Goal: Transaction & Acquisition: Purchase product/service

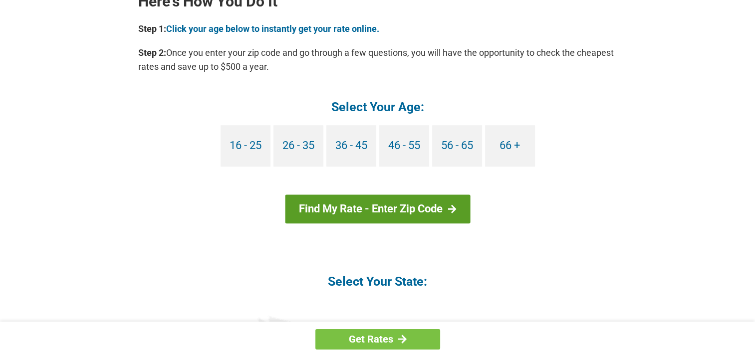
scroll to position [948, 0]
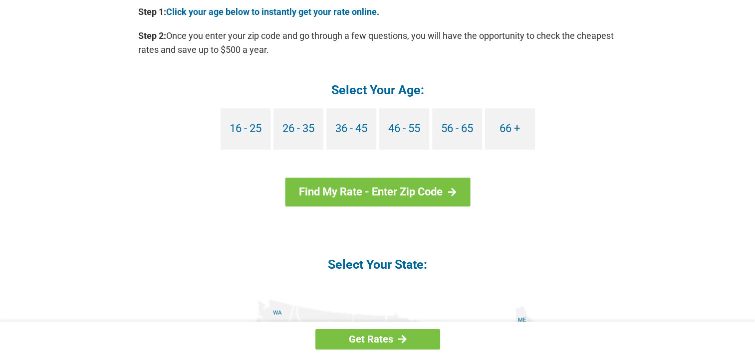
click at [394, 263] on h4 "Select Your State:" at bounding box center [377, 264] width 479 height 16
click at [331, 265] on h4 "Select Your State:" at bounding box center [377, 264] width 479 height 16
click at [439, 269] on h4 "Select Your State:" at bounding box center [377, 264] width 479 height 16
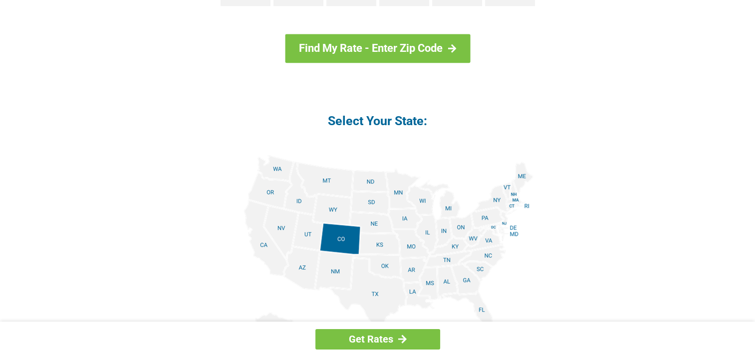
scroll to position [1098, 0]
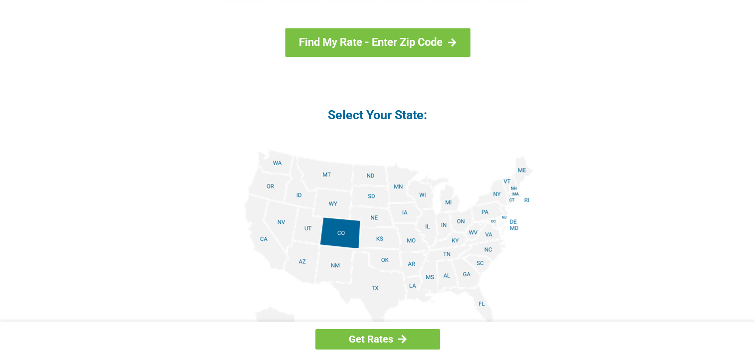
click at [281, 182] on img at bounding box center [377, 261] width 311 height 225
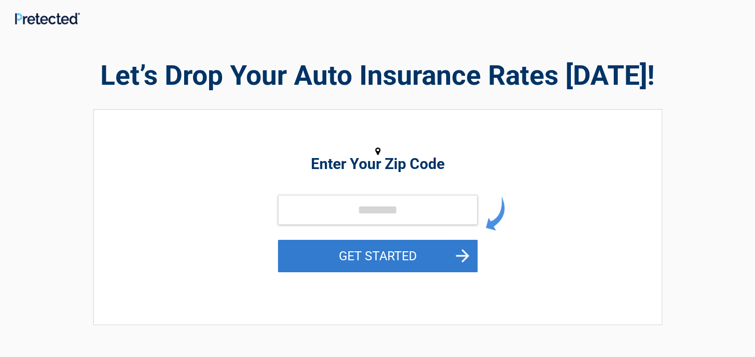
click at [278, 240] on button "GET STARTED" at bounding box center [378, 256] width 200 height 32
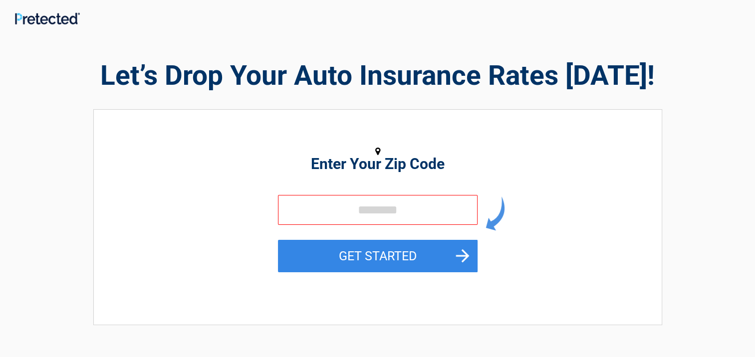
click at [330, 215] on input "tel" at bounding box center [378, 210] width 200 height 30
click at [371, 211] on input "tel" at bounding box center [378, 210] width 200 height 30
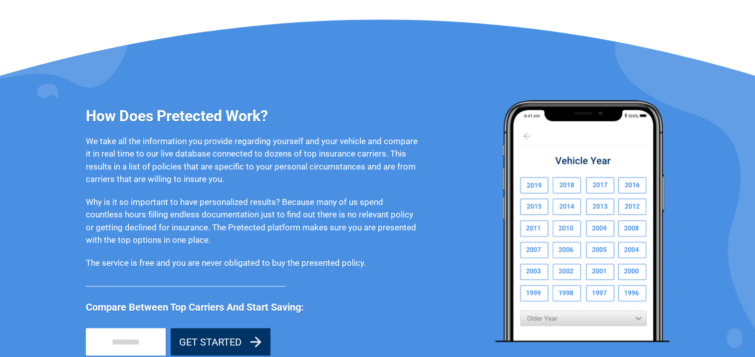
scroll to position [748, 0]
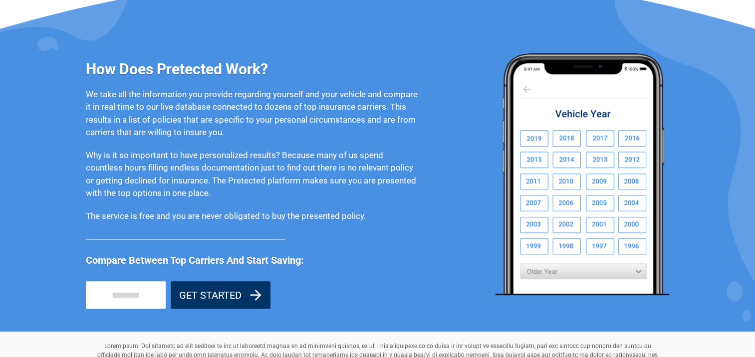
type input "*****"
click at [563, 226] on img at bounding box center [582, 174] width 175 height 242
click at [564, 226] on img at bounding box center [582, 174] width 175 height 242
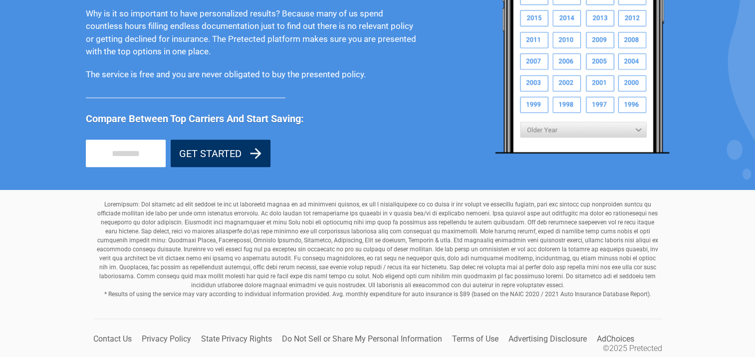
scroll to position [895, 0]
